Goal: Task Accomplishment & Management: Use online tool/utility

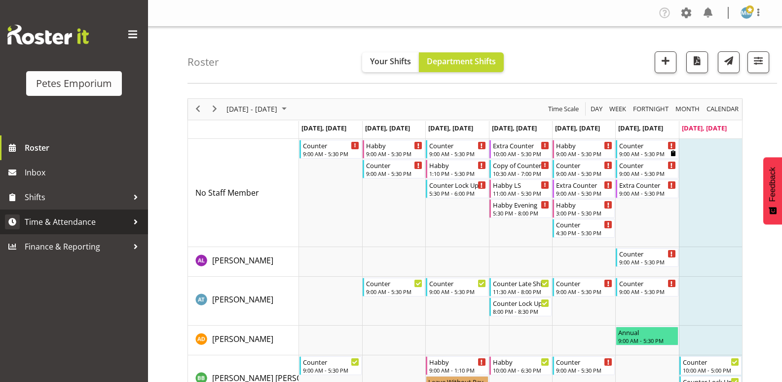
click at [84, 220] on span "Time & Attendance" at bounding box center [77, 221] width 104 height 15
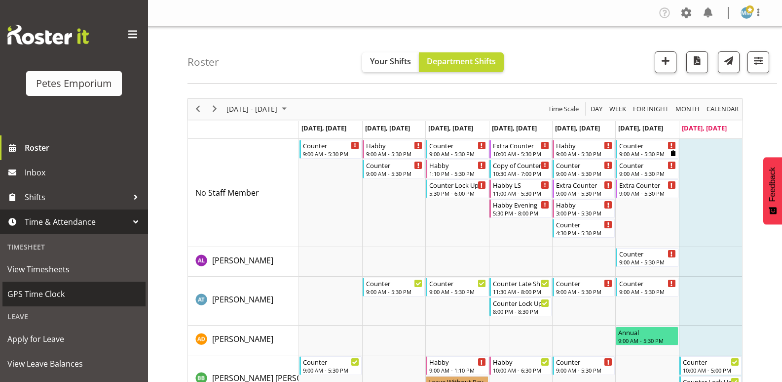
click at [52, 290] on span "GPS Time Clock" at bounding box center [73, 293] width 133 height 15
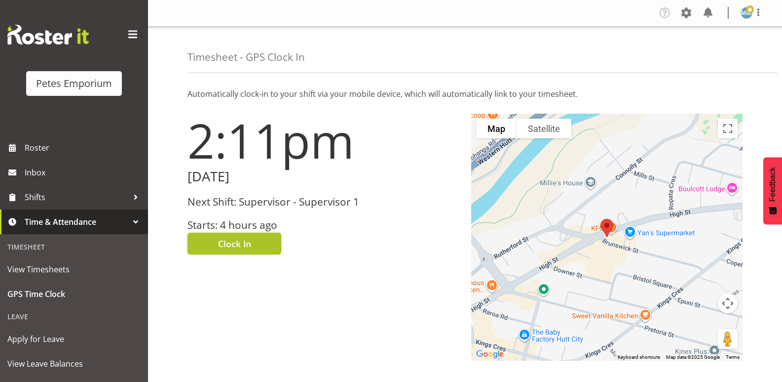
click at [229, 244] on span "Clock In" at bounding box center [234, 243] width 33 height 13
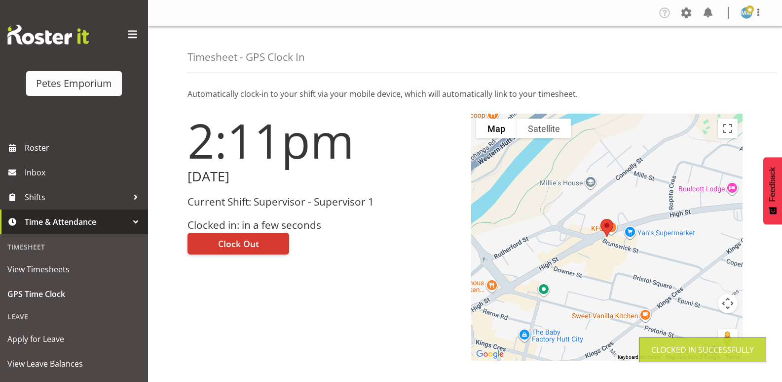
click at [742, 10] on img at bounding box center [747, 13] width 12 height 12
click at [700, 48] on link "Log Out" at bounding box center [717, 52] width 95 height 18
